Goal: Information Seeking & Learning: Learn about a topic

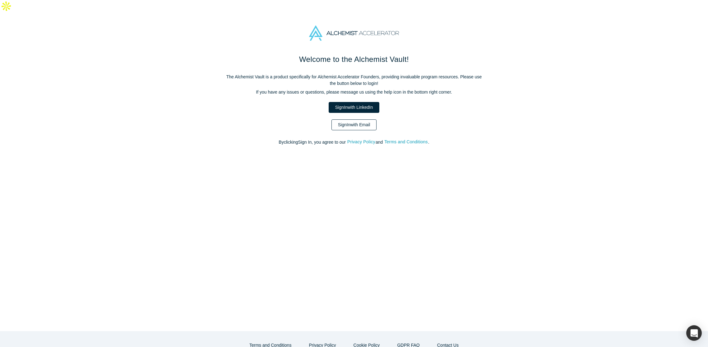
click at [352, 119] on link "Sign In with Email" at bounding box center [354, 124] width 45 height 11
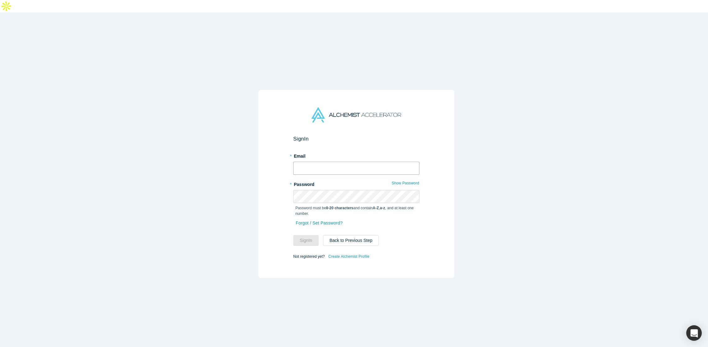
type input "[EMAIL_ADDRESS][PERSON_NAME][DOMAIN_NAME]"
click at [309, 235] on button "Sign In" at bounding box center [306, 240] width 26 height 11
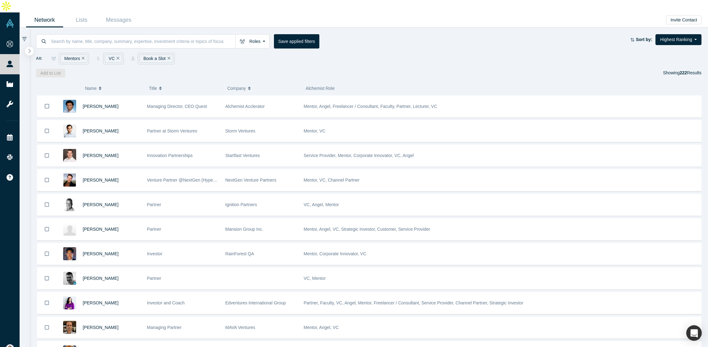
click at [31, 49] on icon "button" at bounding box center [29, 51] width 3 height 5
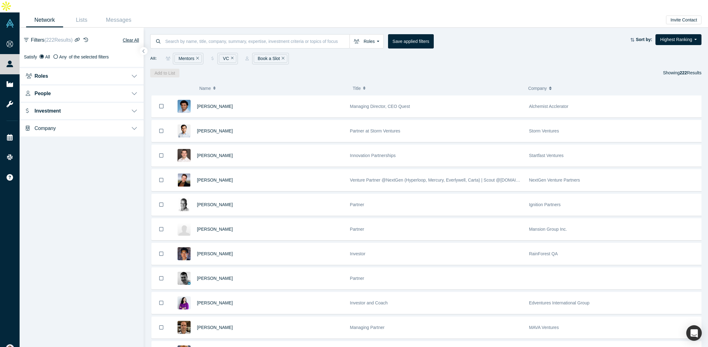
click at [134, 84] on button "People" at bounding box center [82, 92] width 124 height 17
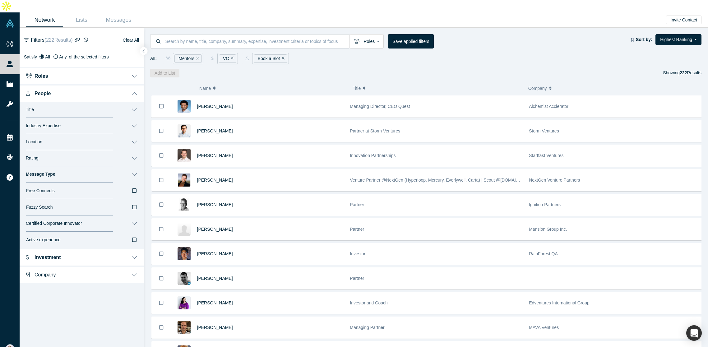
click at [133, 248] on button "Investment" at bounding box center [82, 256] width 124 height 17
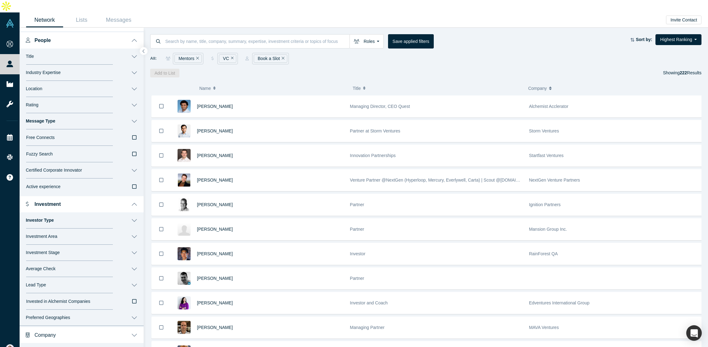
scroll to position [54, 0]
